Goal: Task Accomplishment & Management: Manage account settings

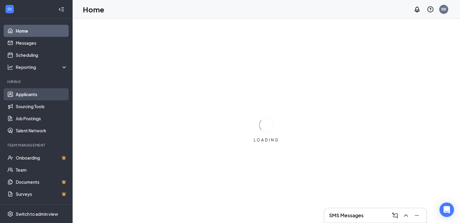
click at [33, 95] on link "Applicants" at bounding box center [42, 94] width 52 height 12
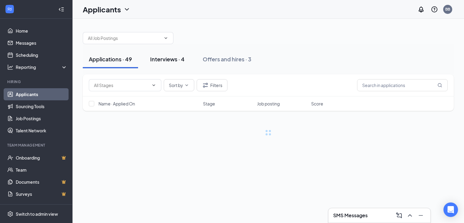
click at [165, 61] on div "Interviews · 4" at bounding box center [167, 59] width 34 height 8
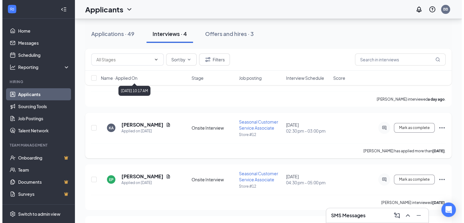
scroll to position [30, 0]
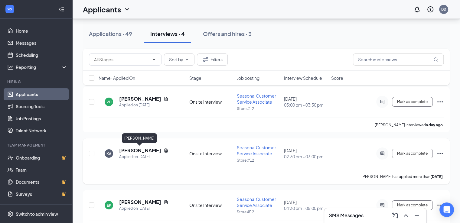
click at [135, 150] on h5 "[PERSON_NAME]" at bounding box center [140, 150] width 42 height 7
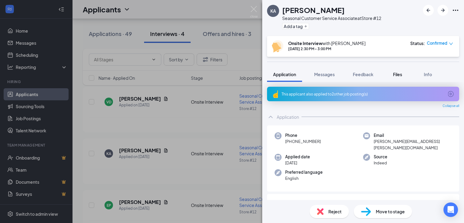
click at [402, 76] on span "Files" at bounding box center [397, 74] width 9 height 5
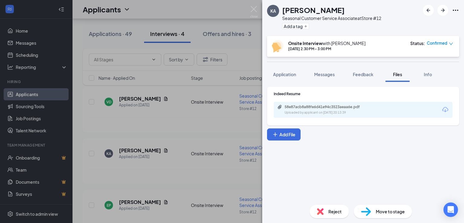
click at [334, 106] on div "58e87acb8a88fe6d41e94c3523aeaa6e.pdf" at bounding box center [327, 107] width 85 height 5
